Goal: Task Accomplishment & Management: Use online tool/utility

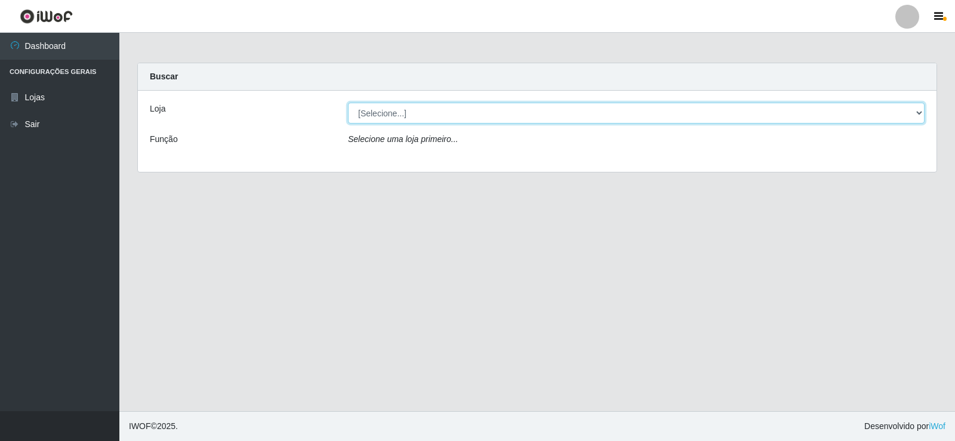
click at [392, 119] on select "[Selecione...] Rede Compras Supermercados - LOJA 2" at bounding box center [636, 113] width 577 height 21
select select "161"
click at [348, 103] on select "[Selecione...] Rede Compras Supermercados - LOJA 2" at bounding box center [636, 113] width 577 height 21
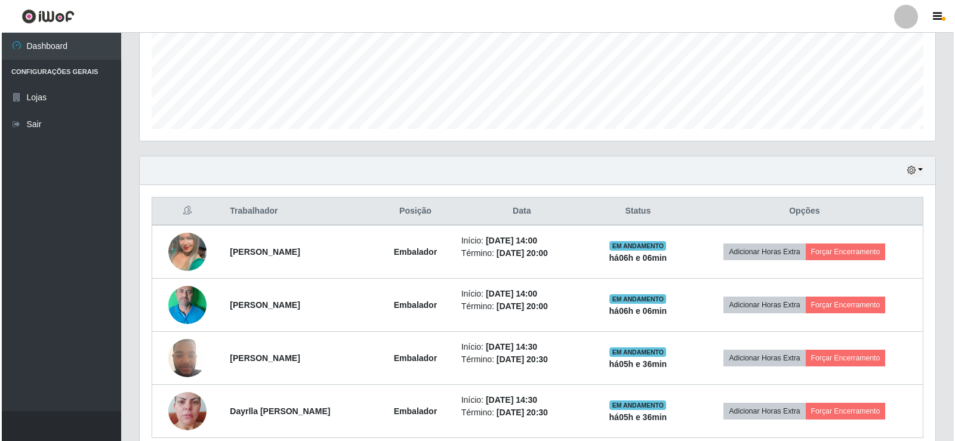
scroll to position [298, 0]
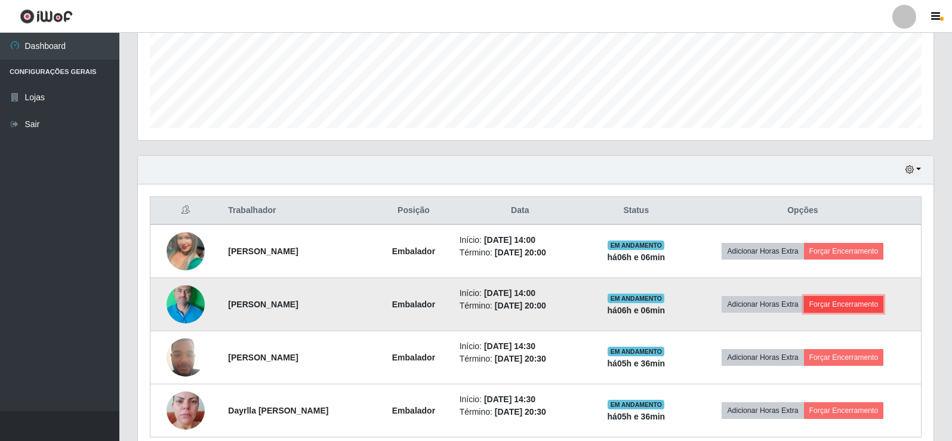
click at [860, 303] on button "Forçar Encerramento" at bounding box center [844, 304] width 80 height 17
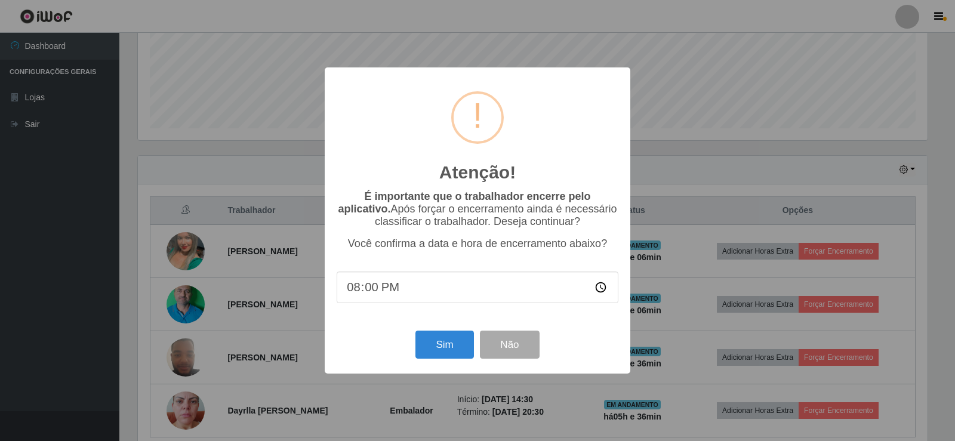
click at [441, 332] on div "Sim Não" at bounding box center [478, 345] width 282 height 34
click at [441, 341] on button "Sim" at bounding box center [444, 345] width 58 height 28
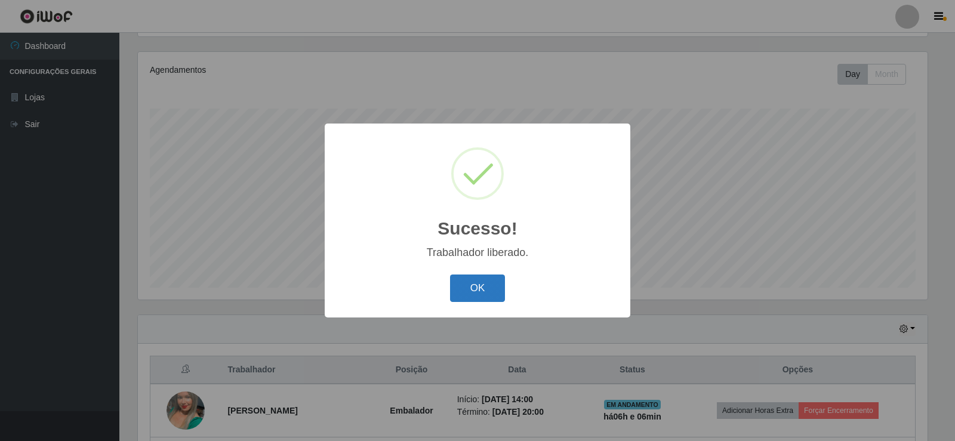
click at [478, 278] on button "OK" at bounding box center [478, 289] width 56 height 28
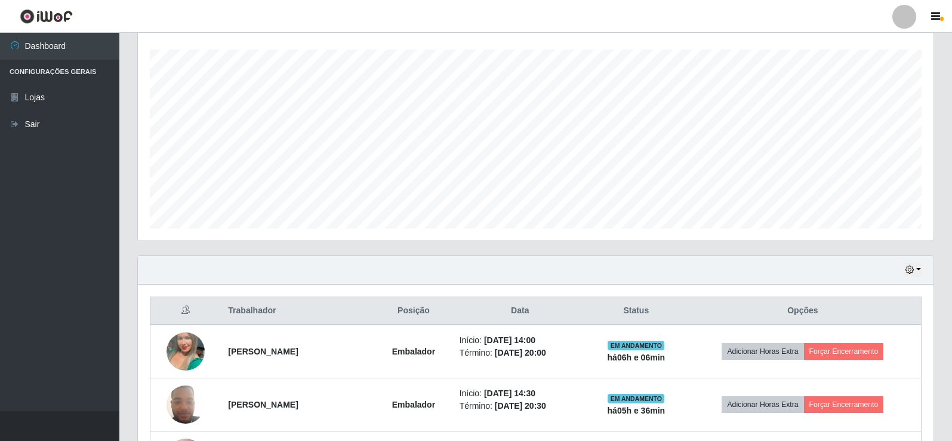
scroll to position [298, 0]
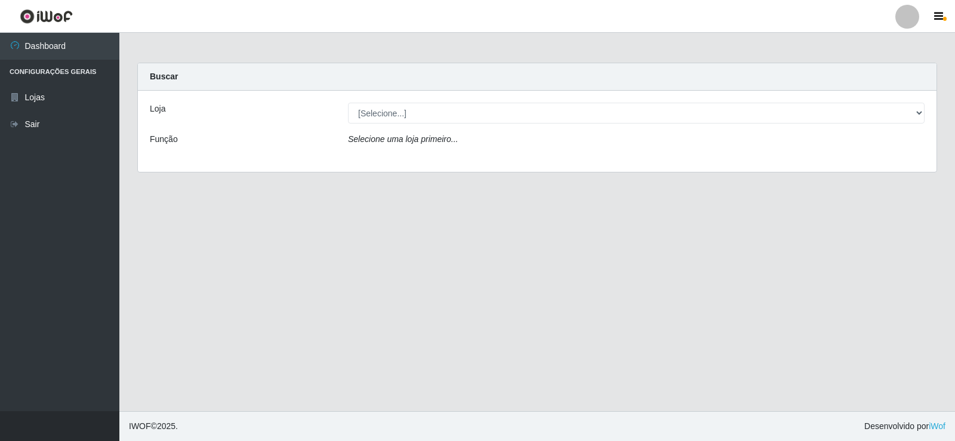
click at [395, 141] on icon "Selecione uma loja primeiro..." at bounding box center [403, 139] width 110 height 10
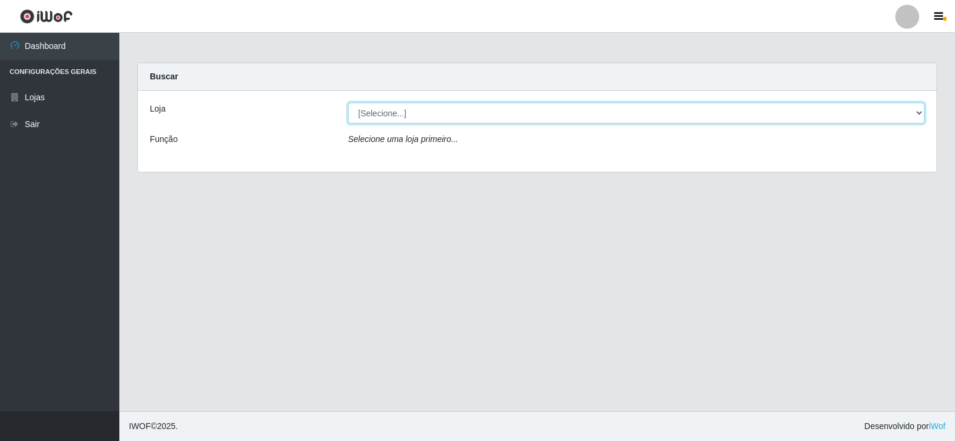
click at [395, 115] on select "[Selecione...] Rede Compras Supermercados - LOJA 2" at bounding box center [636, 113] width 577 height 21
select select "161"
click at [348, 103] on select "[Selecione...] Rede Compras Supermercados - LOJA 2" at bounding box center [636, 113] width 577 height 21
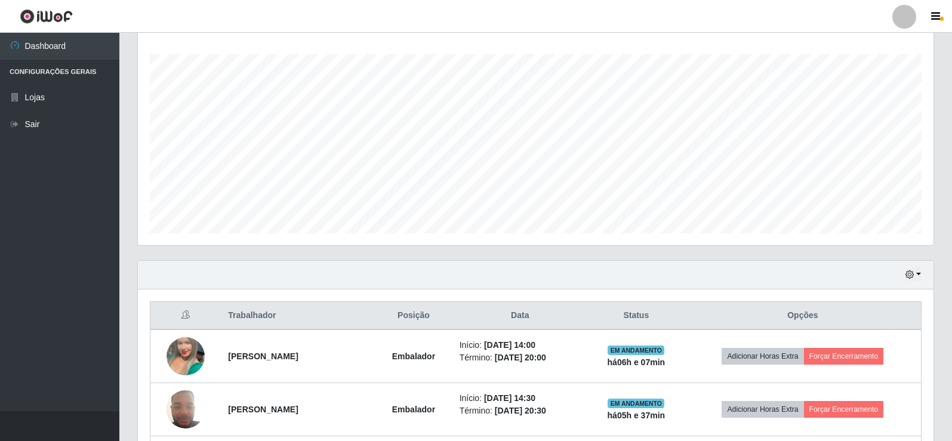
scroll to position [239, 0]
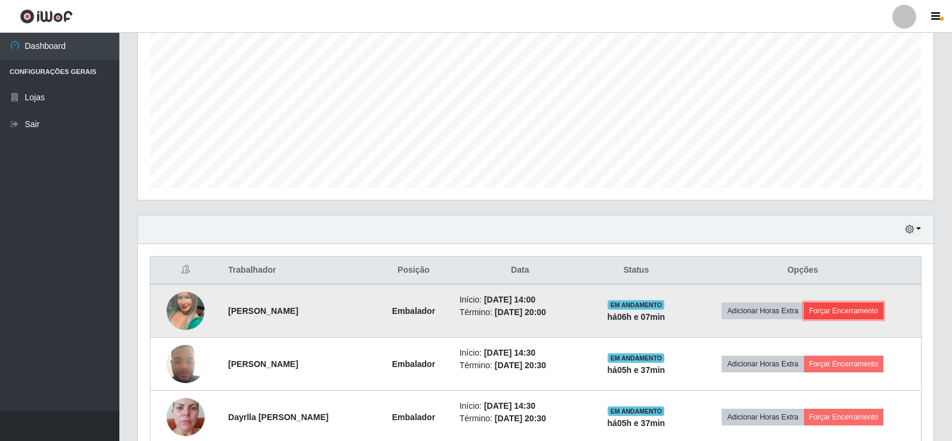
click at [868, 312] on button "Forçar Encerramento" at bounding box center [844, 311] width 80 height 17
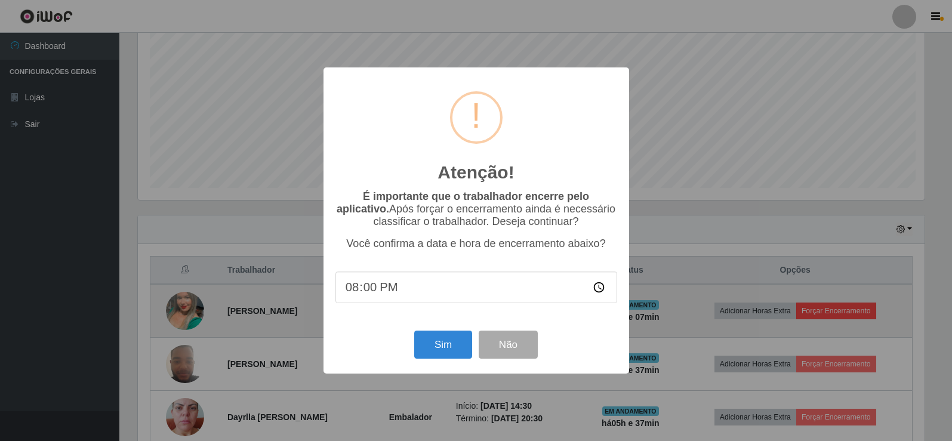
scroll to position [248, 790]
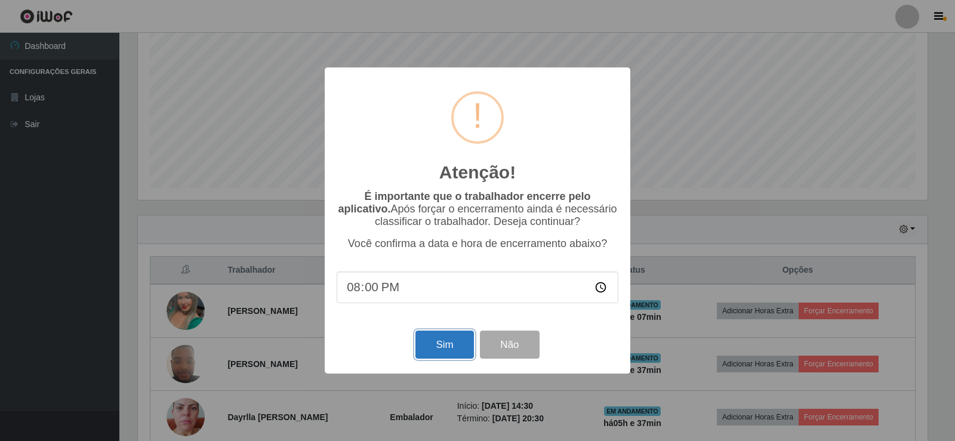
click at [427, 352] on button "Sim" at bounding box center [444, 345] width 58 height 28
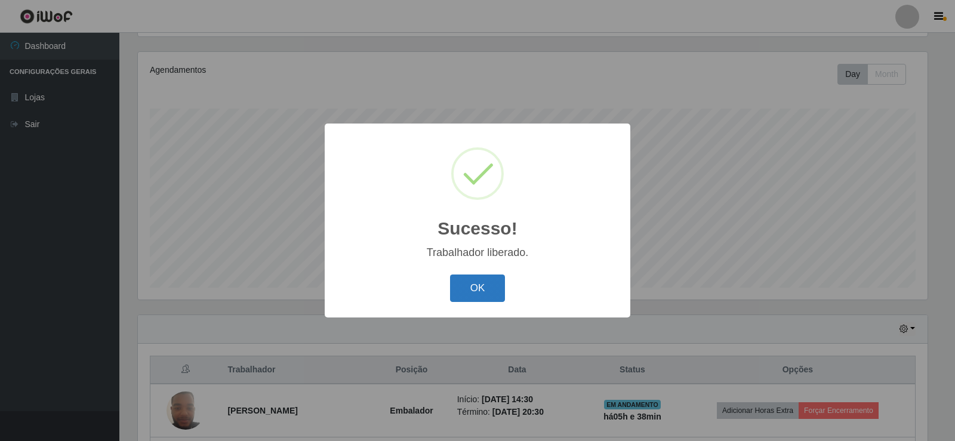
click at [494, 287] on button "OK" at bounding box center [478, 289] width 56 height 28
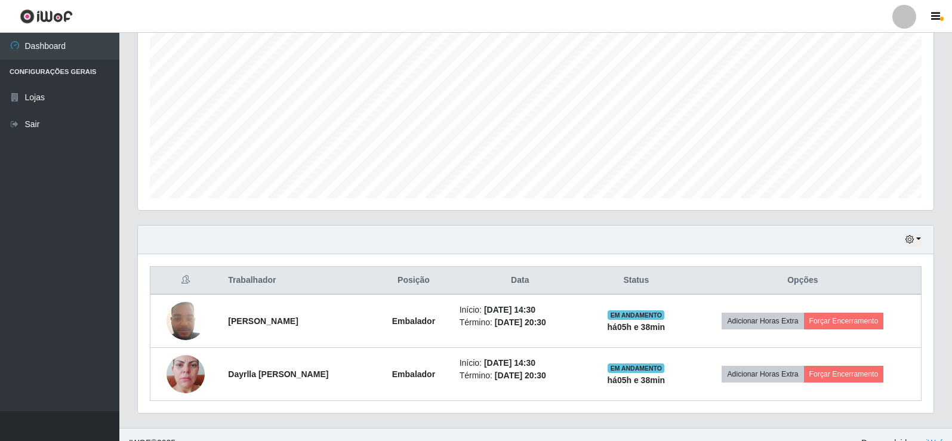
scroll to position [245, 0]
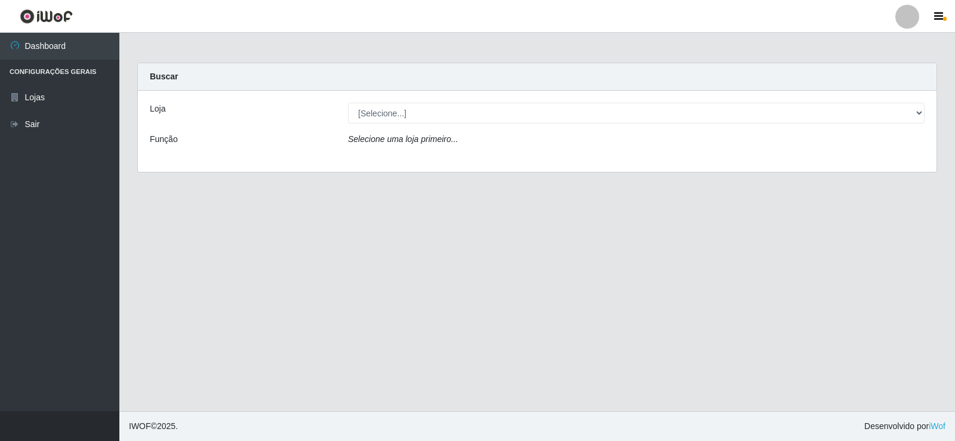
click at [365, 143] on icon "Selecione uma loja primeiro..." at bounding box center [403, 139] width 110 height 10
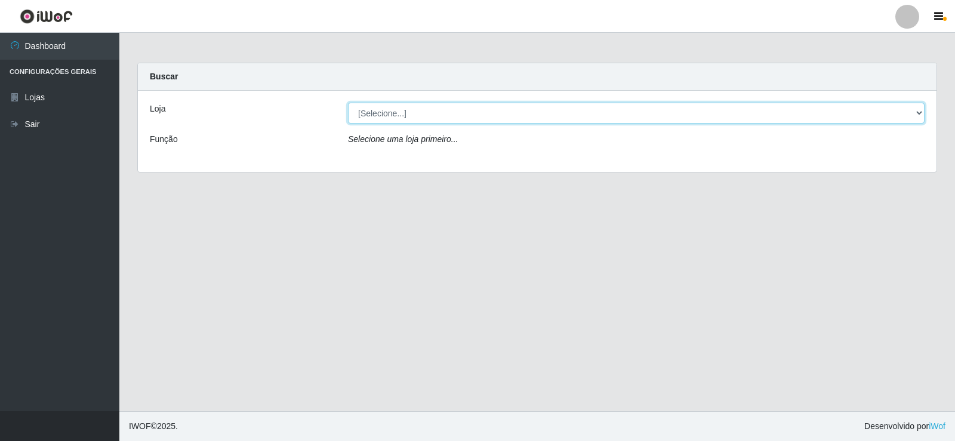
click at [386, 114] on select "[Selecione...] Rede Compras Supermercados - LOJA 2" at bounding box center [636, 113] width 577 height 21
select select "161"
click at [348, 103] on select "[Selecione...] Rede Compras Supermercados - LOJA 2" at bounding box center [636, 113] width 577 height 21
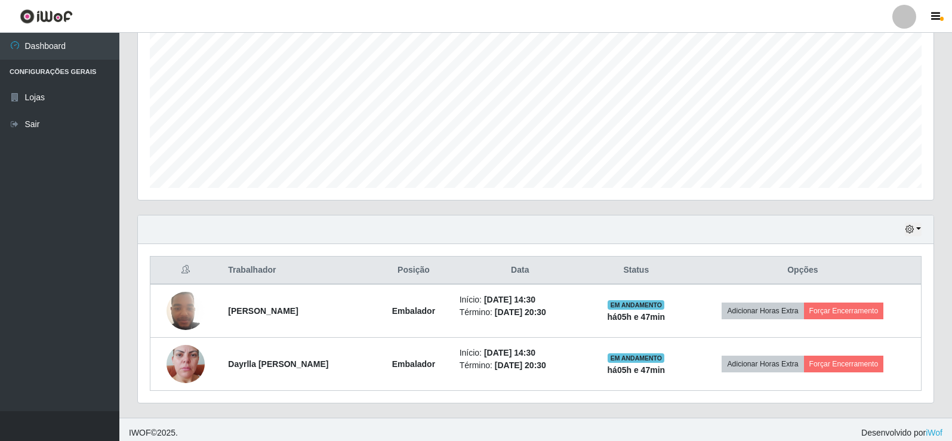
scroll to position [245, 0]
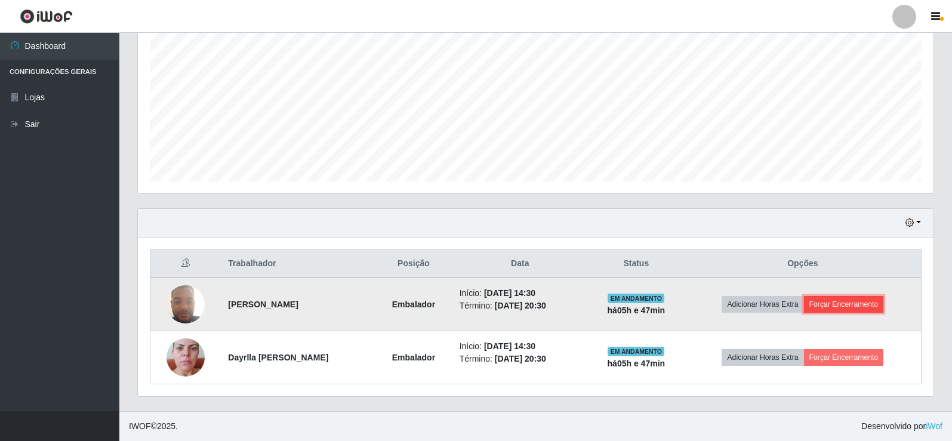
click at [864, 305] on button "Forçar Encerramento" at bounding box center [844, 304] width 80 height 17
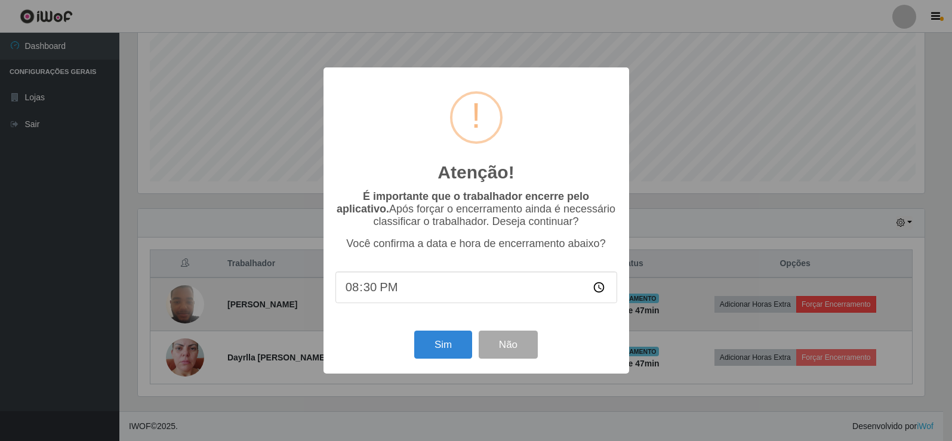
scroll to position [248, 790]
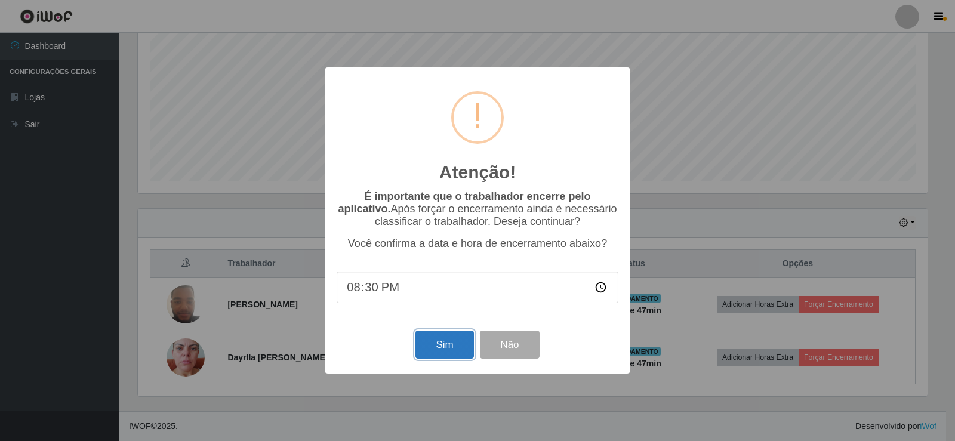
click at [446, 356] on button "Sim" at bounding box center [444, 345] width 58 height 28
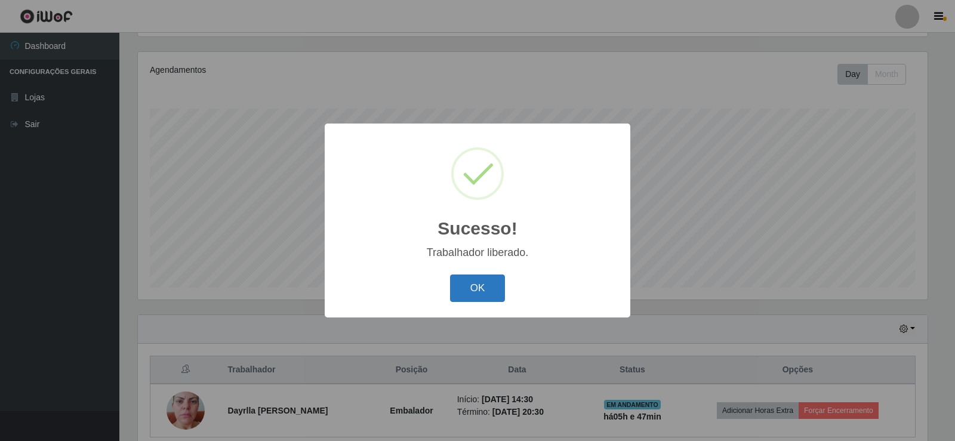
click at [486, 279] on button "OK" at bounding box center [478, 289] width 56 height 28
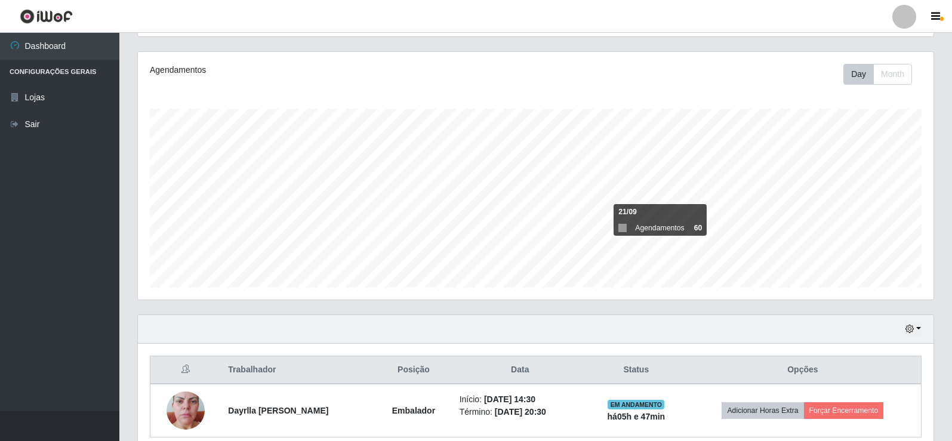
scroll to position [192, 0]
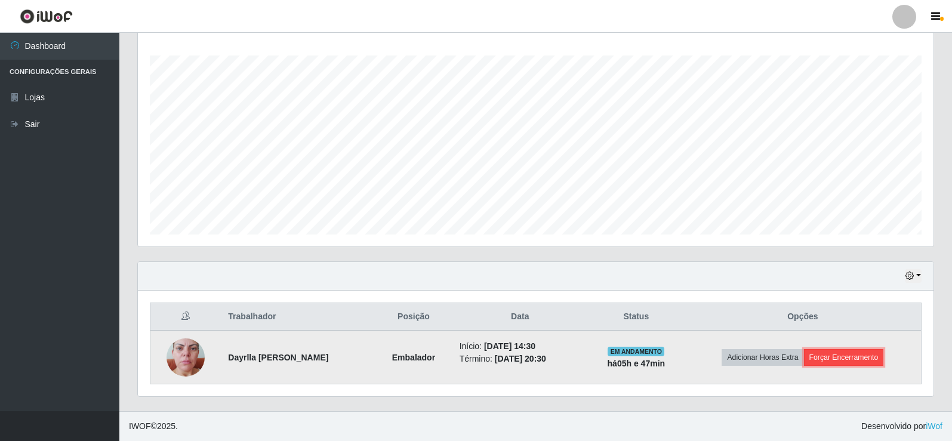
click at [854, 359] on button "Forçar Encerramento" at bounding box center [844, 357] width 80 height 17
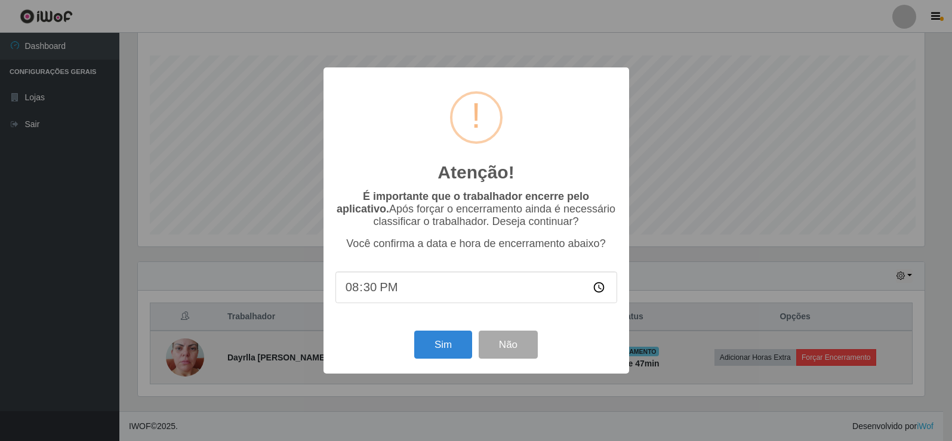
scroll to position [248, 790]
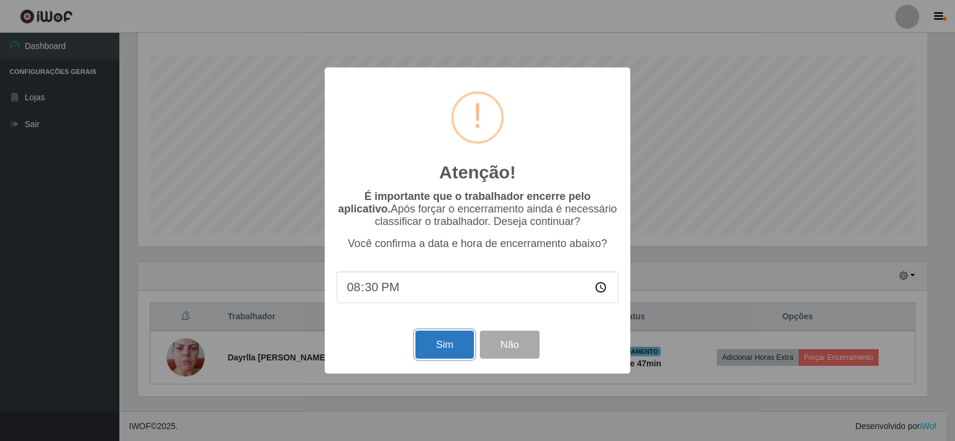
click at [444, 352] on button "Sim" at bounding box center [444, 345] width 58 height 28
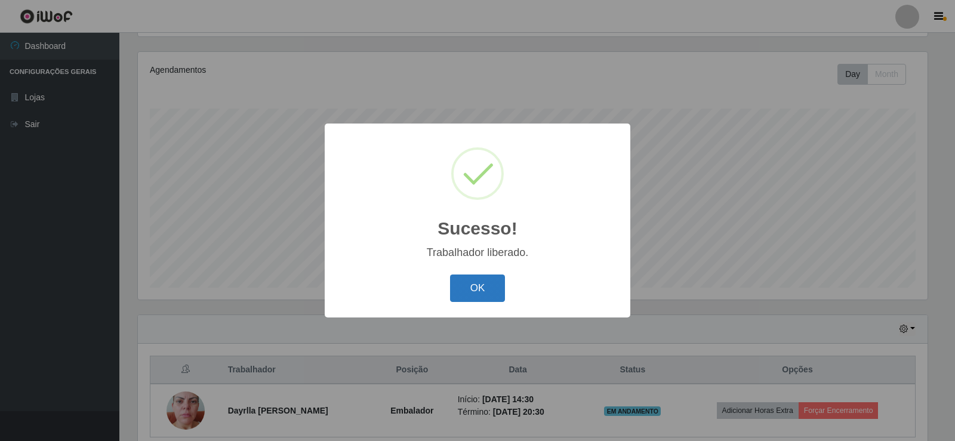
click at [472, 286] on button "OK" at bounding box center [478, 289] width 56 height 28
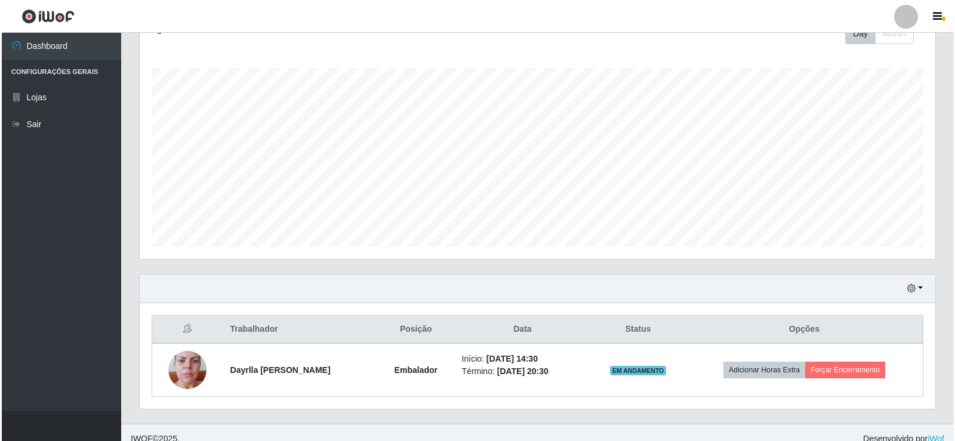
scroll to position [192, 0]
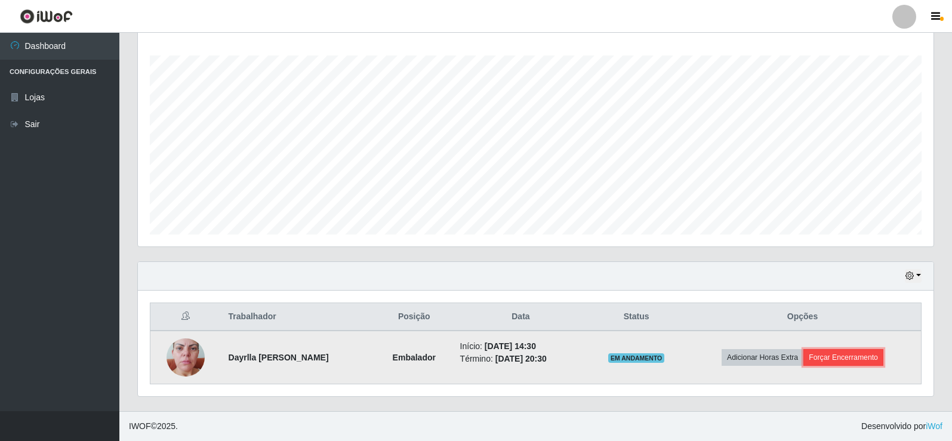
click at [852, 359] on button "Forçar Encerramento" at bounding box center [843, 357] width 80 height 17
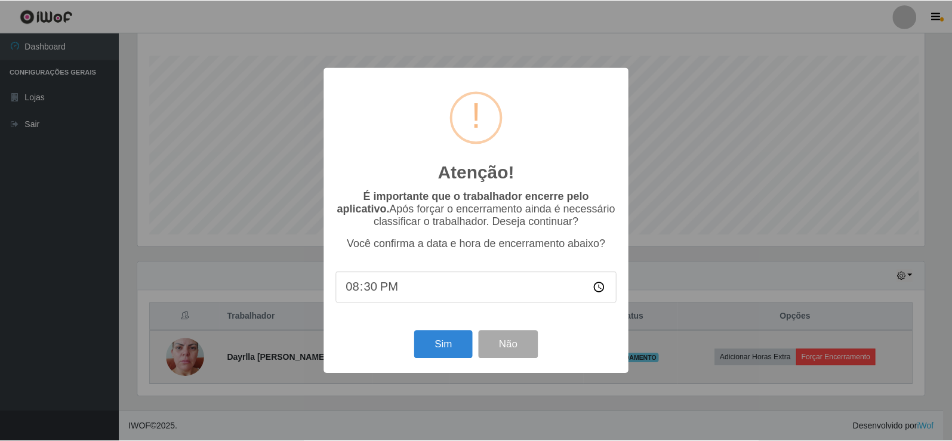
scroll to position [248, 790]
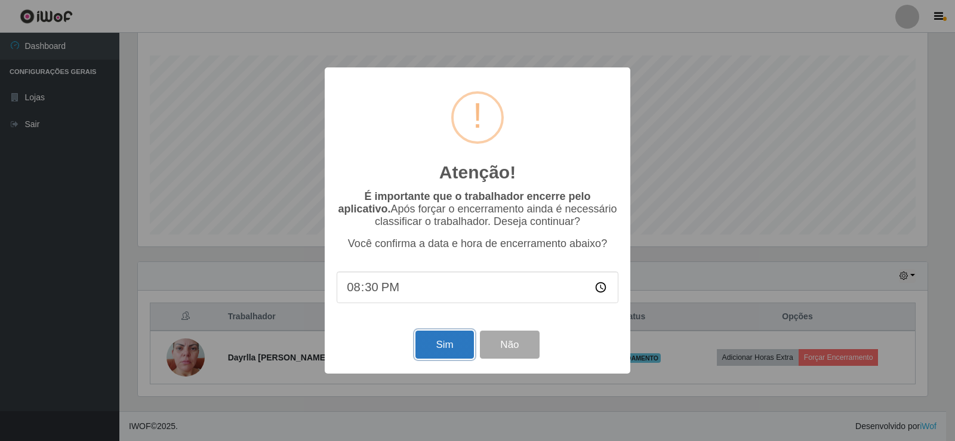
click at [442, 349] on button "Sim" at bounding box center [444, 345] width 58 height 28
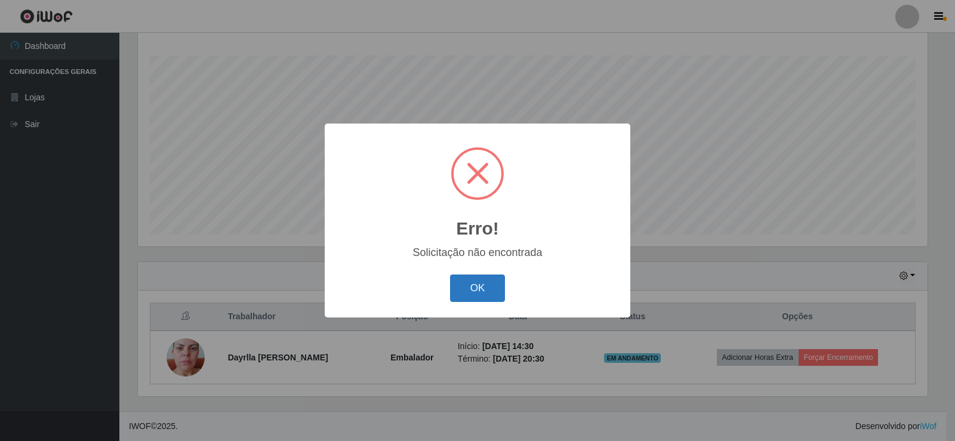
click at [469, 291] on button "OK" at bounding box center [478, 289] width 56 height 28
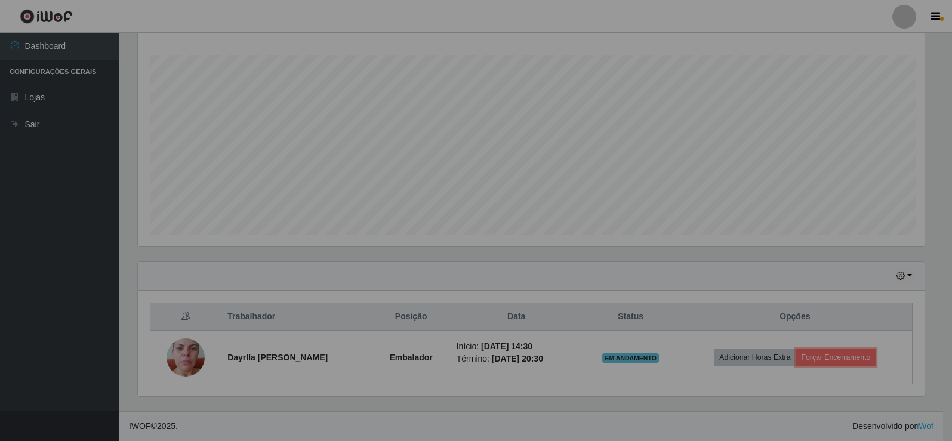
scroll to position [0, 0]
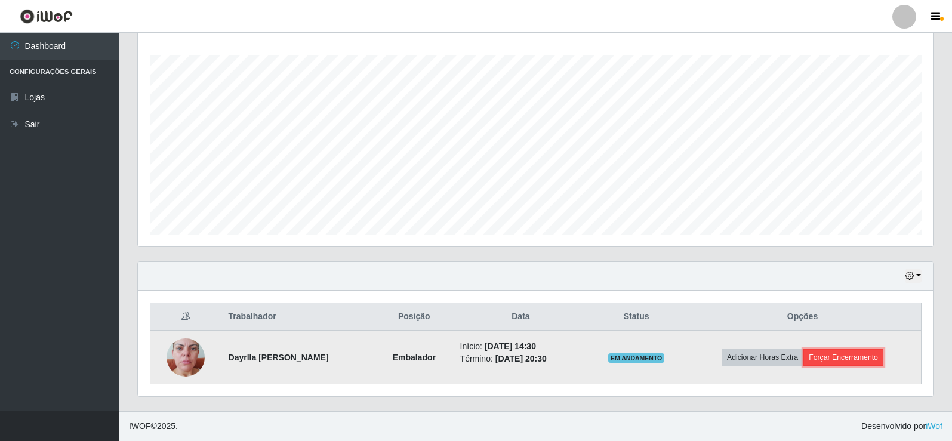
click at [859, 359] on button "Forçar Encerramento" at bounding box center [843, 357] width 80 height 17
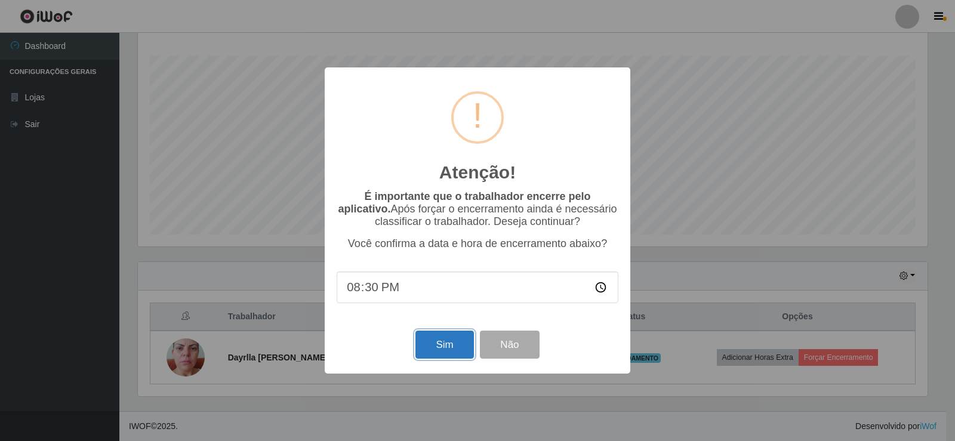
click at [429, 346] on button "Sim" at bounding box center [444, 345] width 58 height 28
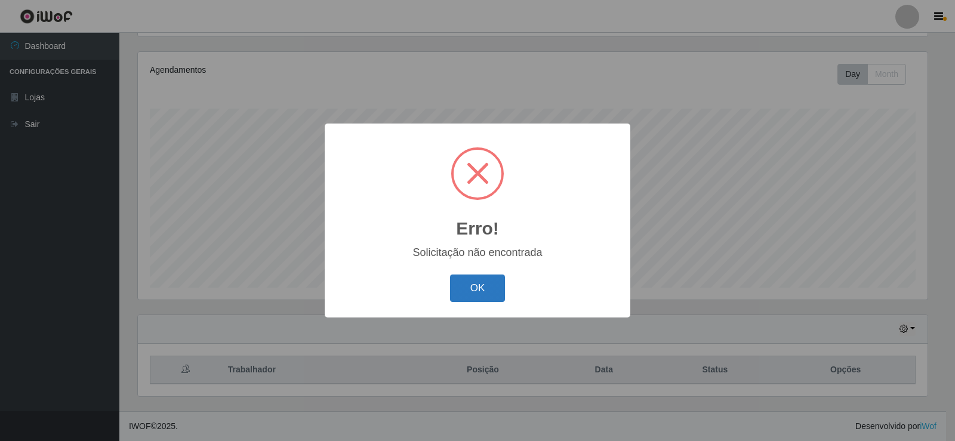
click at [468, 289] on button "OK" at bounding box center [478, 289] width 56 height 28
